Goal: Transaction & Acquisition: Book appointment/travel/reservation

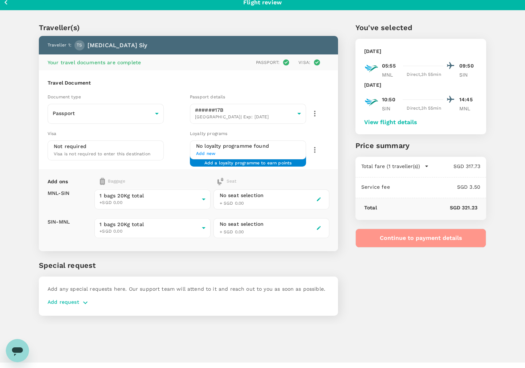
click at [393, 238] on button "Continue to payment details" at bounding box center [421, 238] width 131 height 19
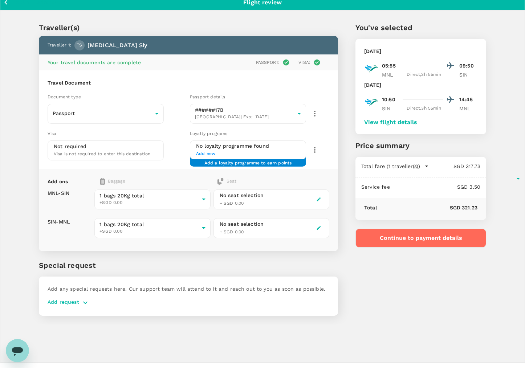
type input "9e3f84f6-e8e2-4b84-9802-540fead0bac2"
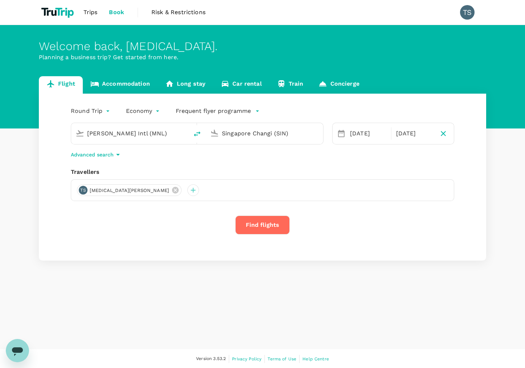
click at [254, 224] on button "Find flights" at bounding box center [262, 225] width 55 height 19
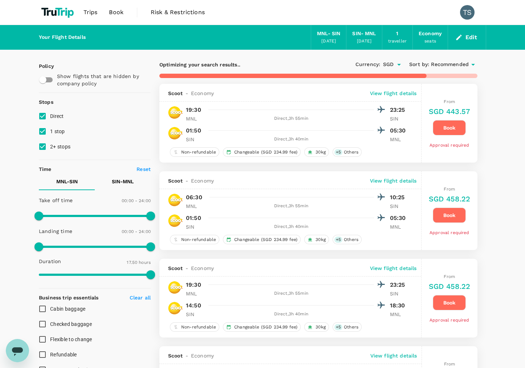
type input "1090"
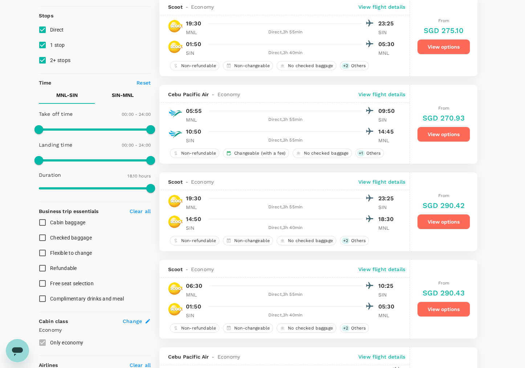
scroll to position [206, 0]
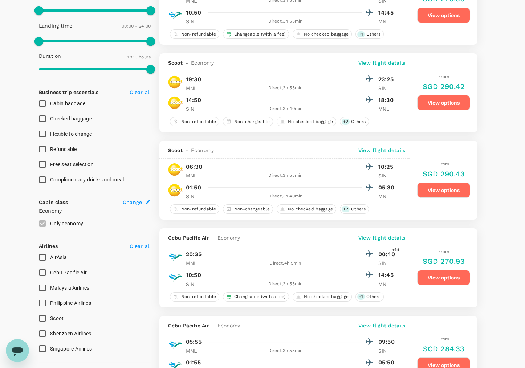
click at [44, 271] on input "Cebu Pacific Air" at bounding box center [42, 272] width 15 height 15
checkbox input "true"
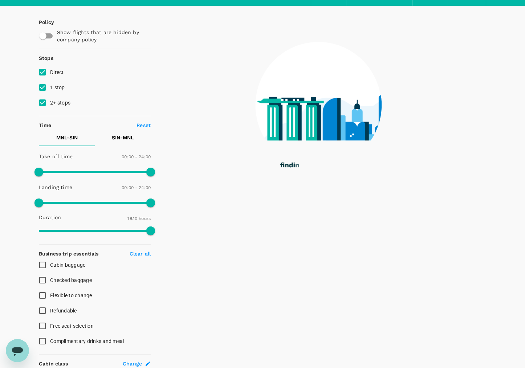
scroll to position [0, 0]
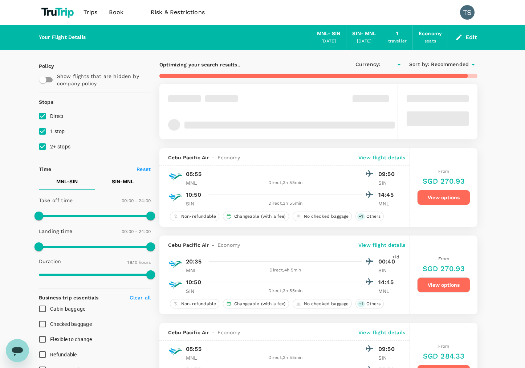
type input "SGD"
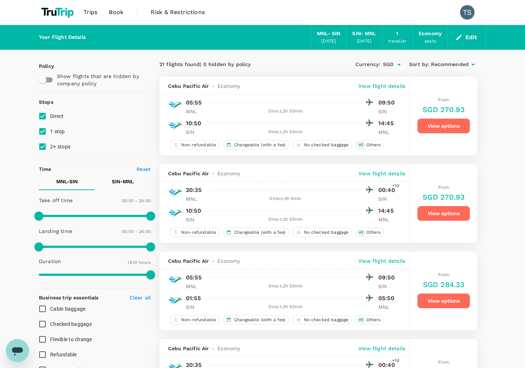
click at [449, 125] on button "View options" at bounding box center [444, 125] width 53 height 15
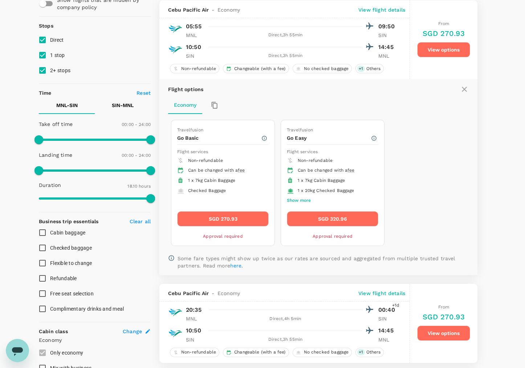
scroll to position [76, 0]
click at [311, 219] on button "SGD 320.96" at bounding box center [333, 218] width 92 height 15
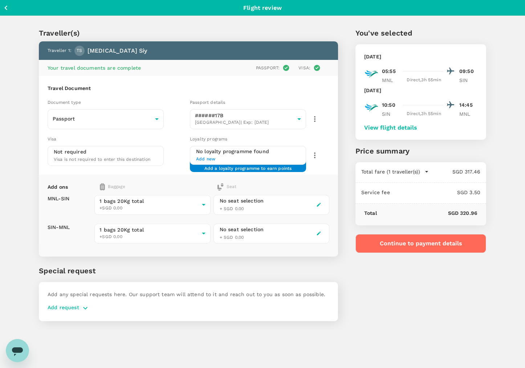
click at [407, 247] on button "Continue to payment details" at bounding box center [421, 243] width 131 height 19
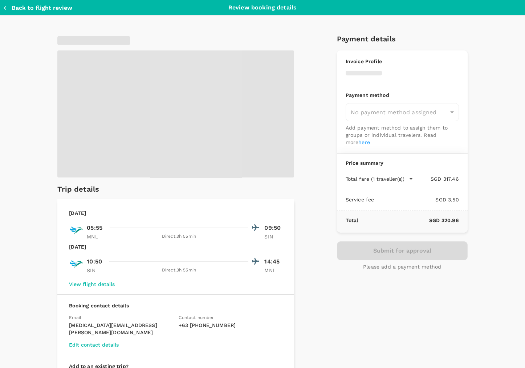
type input "9e3f84f6-e8e2-4b84-9802-540fead0bac2"
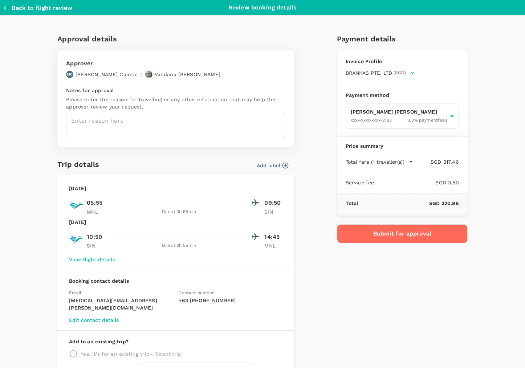
click at [359, 235] on button "Submit for approval" at bounding box center [402, 234] width 131 height 19
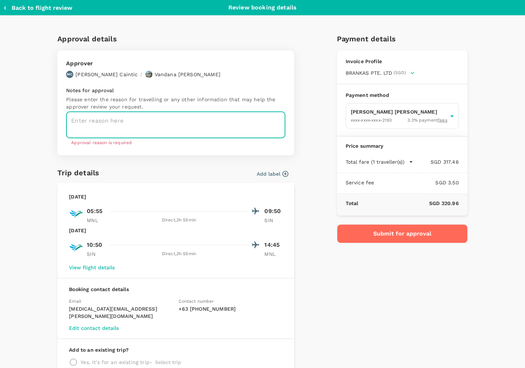
click at [181, 124] on textarea at bounding box center [175, 125] width 219 height 27
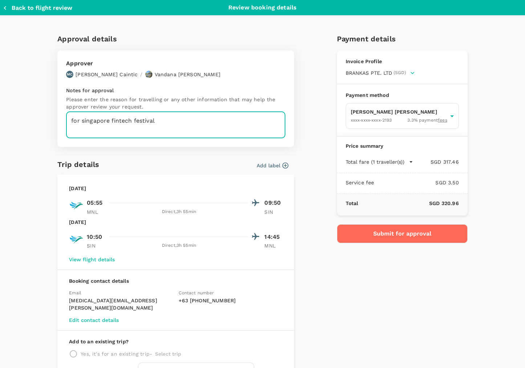
type textarea "for singapore fintech festival"
click at [356, 229] on button "Submit for approval" at bounding box center [402, 234] width 131 height 19
